Goal: Task Accomplishment & Management: Complete application form

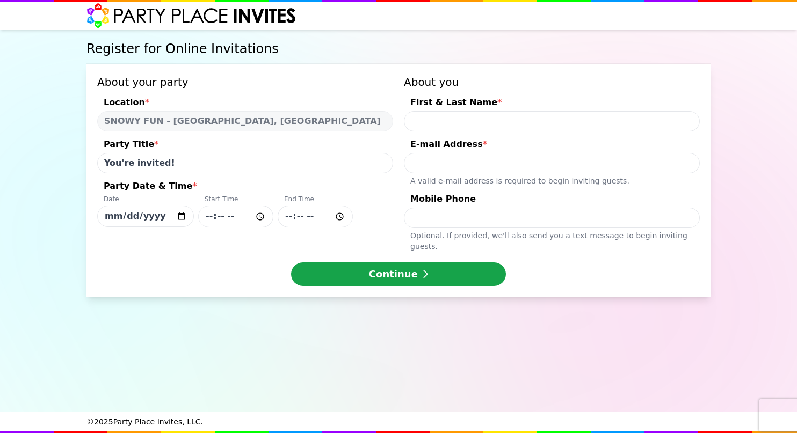
select select "540162"
click at [181, 227] on input "[DATE]" at bounding box center [145, 216] width 97 height 21
type input "[DATE]"
click at [231, 228] on input "Party Date & Time * Date [DATE] Start Time End Time" at bounding box center [235, 217] width 75 height 22
click at [215, 228] on input "Party Date & Time * Date [DATE] Start Time End Time" at bounding box center [235, 217] width 75 height 22
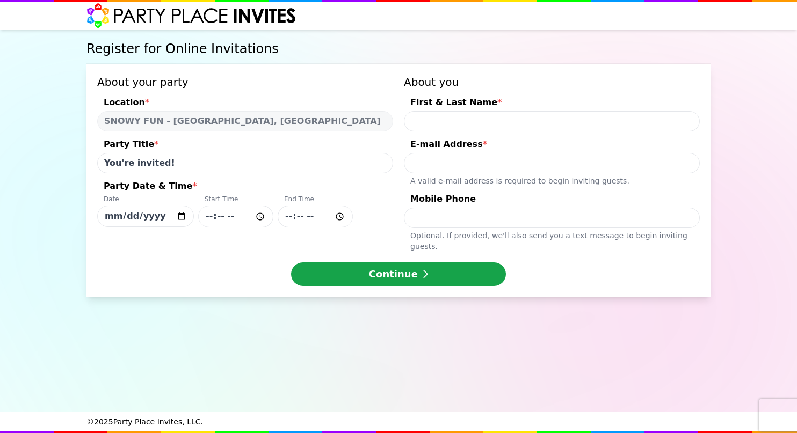
click at [291, 228] on input "Party Date & Time * Date [DATE] Start Time End Time" at bounding box center [315, 217] width 75 height 22
click at [247, 228] on input "Party Date & Time * Date [DATE] Start Time End Time" at bounding box center [235, 217] width 75 height 22
type input "18:30"
click at [300, 228] on input "Party Date & Time * Date [DATE] Start Time 18:30 End Time" at bounding box center [315, 217] width 75 height 22
type input "20:45"
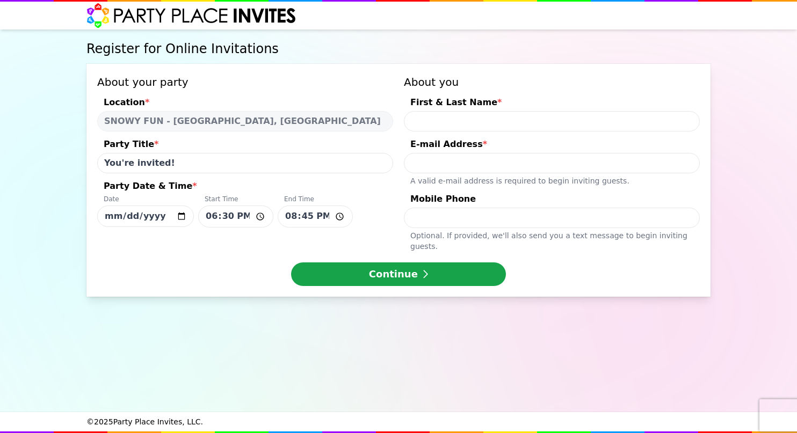
drag, startPoint x: 449, startPoint y: 142, endPoint x: 462, endPoint y: 141, distance: 12.9
click at [451, 132] on input "First & Last Name *" at bounding box center [552, 121] width 296 height 20
type input "[PERSON_NAME]"
type input "[EMAIL_ADDRESS][DOMAIN_NAME]"
click at [467, 228] on input "Mobile Phone Optional. If provided, we ' ll also send you a text message to beg…" at bounding box center [552, 218] width 296 height 20
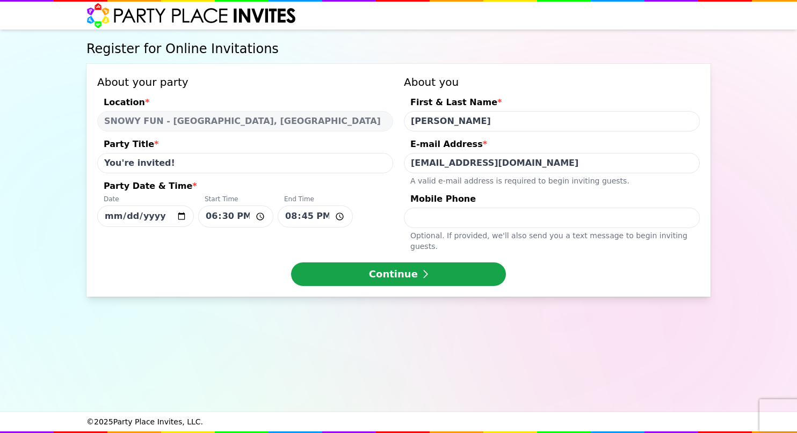
type input "2012341945"
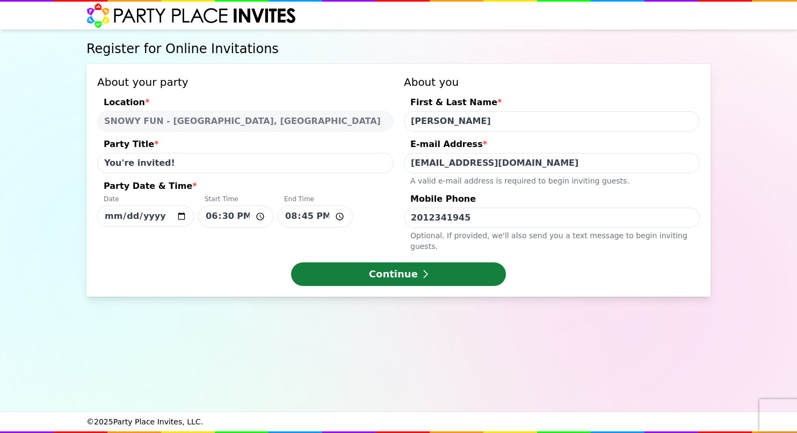
click at [402, 286] on button "Continue" at bounding box center [398, 275] width 215 height 24
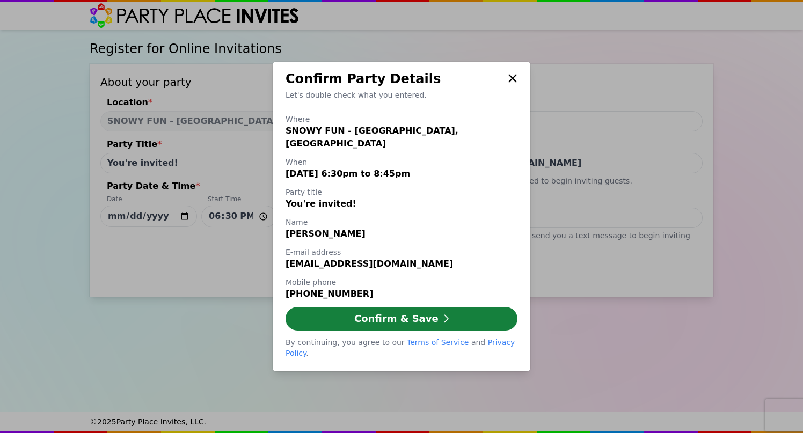
click at [416, 331] on button "Confirm & Save" at bounding box center [402, 319] width 232 height 24
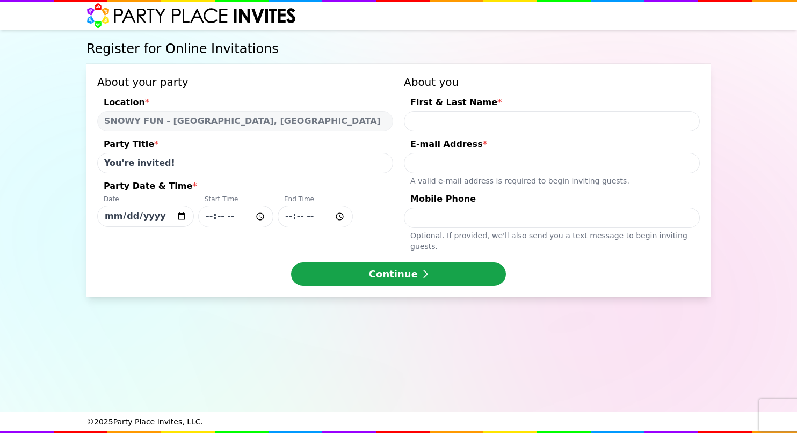
select select "540162"
